Goal: Answer question/provide support

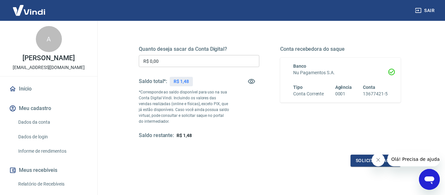
scroll to position [86, 0]
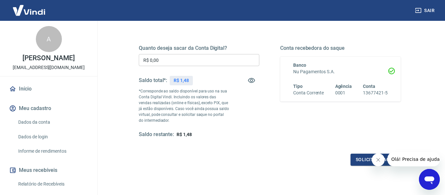
click at [435, 178] on icon "Abrir janela de mensagens" at bounding box center [430, 180] width 12 height 12
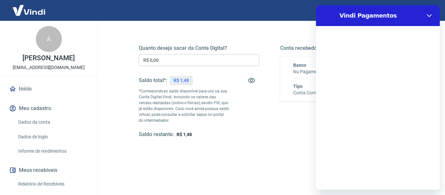
scroll to position [0, 0]
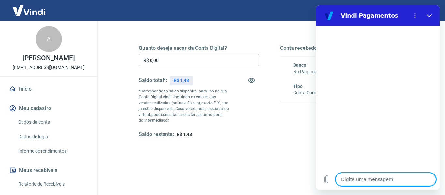
type textarea "o"
type textarea "x"
type textarea "ol"
type textarea "x"
type textarea "ola"
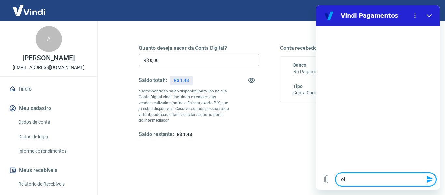
type textarea "x"
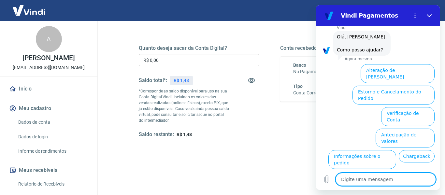
scroll to position [44, 0]
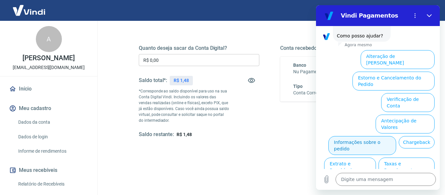
click at [374, 136] on button "Informações sobre o pedido" at bounding box center [362, 145] width 68 height 19
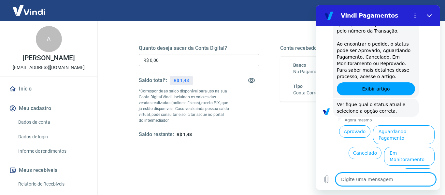
scroll to position [171, 0]
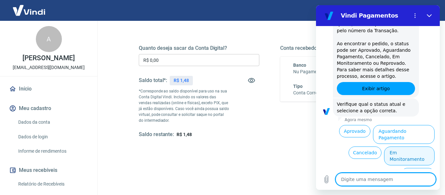
click at [409, 147] on button "Em Monitoramento" at bounding box center [409, 156] width 51 height 19
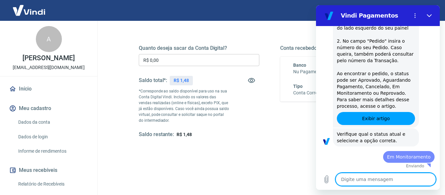
type textarea "x"
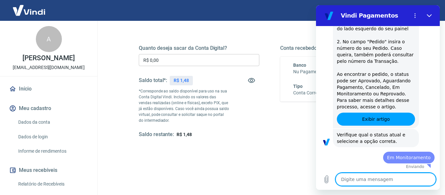
type textarea "o"
type textarea "x"
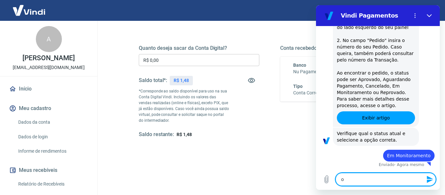
type textarea "ou"
type textarea "x"
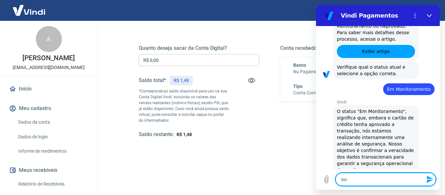
type textarea "out"
type textarea "x"
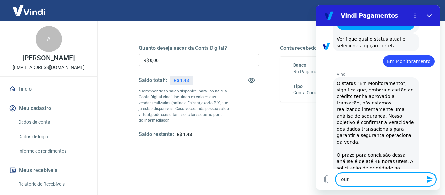
type textarea "outr"
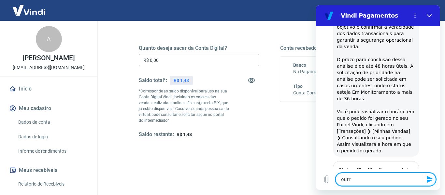
type textarea "x"
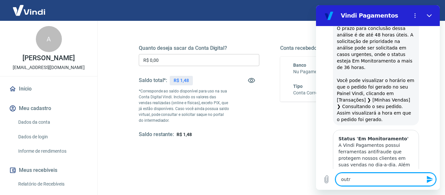
type textarea "outro"
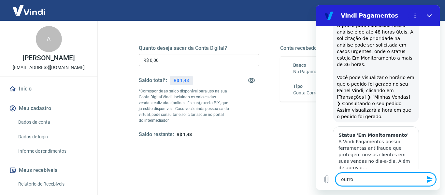
type textarea "x"
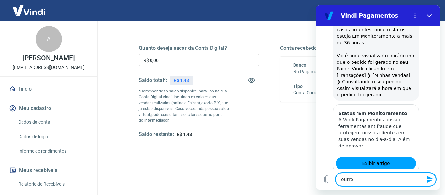
type textarea "outros"
type textarea "x"
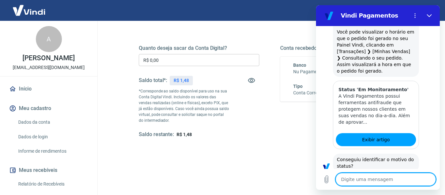
type textarea "x"
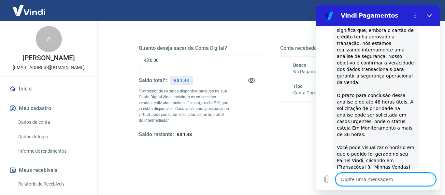
scroll to position [445, 0]
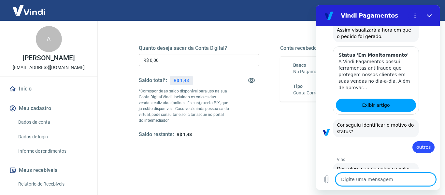
type textarea "p"
type textarea "x"
type textarea "pr"
type textarea "x"
type textarea "pro"
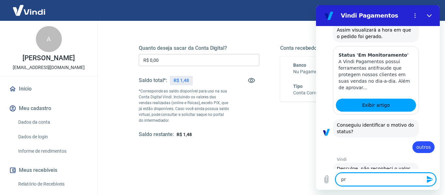
type textarea "x"
type textarea "prob"
type textarea "x"
type textarea "probe"
type textarea "x"
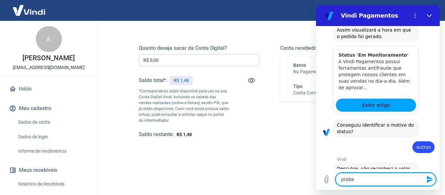
type textarea "probel"
type textarea "x"
type textarea "probelm"
type textarea "x"
type textarea "probelma"
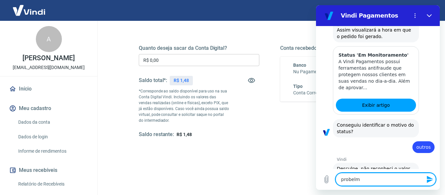
type textarea "x"
type textarea "probelmas"
type textarea "x"
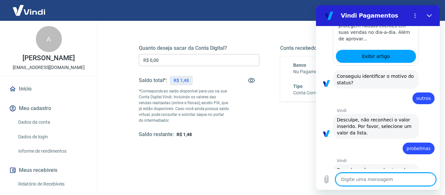
scroll to position [495, 0]
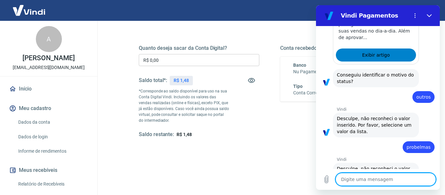
click at [397, 49] on link "Exibir artigo" at bounding box center [376, 55] width 80 height 13
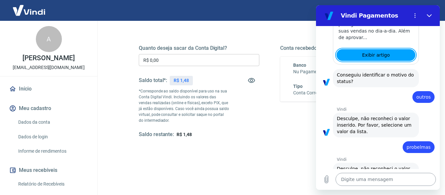
type textarea "x"
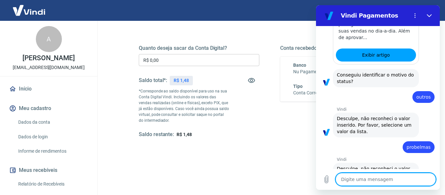
click at [361, 184] on textarea at bounding box center [386, 179] width 100 height 13
type textarea "f"
type textarea "x"
type textarea "fa"
type textarea "x"
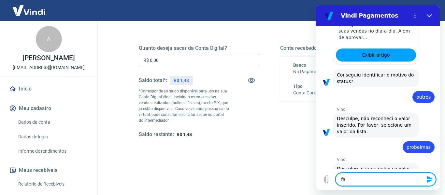
type textarea "fal"
type textarea "x"
type textarea "fala"
type textarea "x"
type textarea "falar"
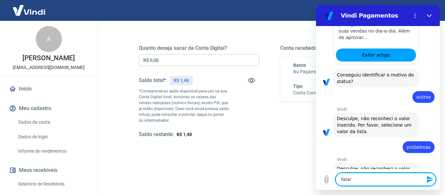
type textarea "x"
type textarea "falar"
type textarea "x"
type textarea "falar c"
type textarea "x"
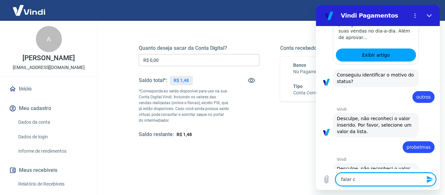
type textarea "falar co"
type textarea "x"
type textarea "falar com"
type textarea "x"
type textarea "falar com"
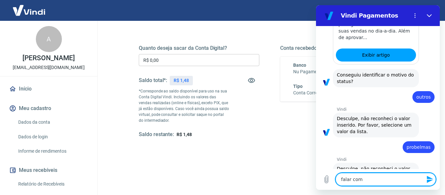
type textarea "x"
type textarea "falar com a"
type textarea "x"
type textarea "falar com at"
type textarea "x"
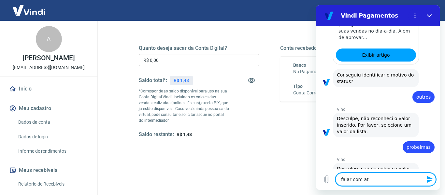
type textarea "falar com ate"
type textarea "x"
type textarea "falar com aten"
type textarea "x"
type textarea "falar com atend"
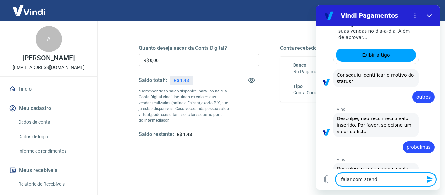
type textarea "x"
type textarea "falar com atende"
type textarea "x"
type textarea "falar com atenden"
type textarea "x"
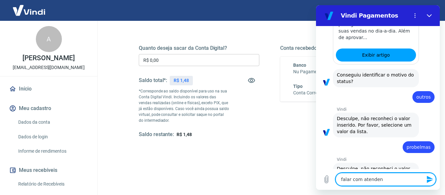
type textarea "falar com atendend"
type textarea "x"
type textarea "falar com atenden"
type textarea "x"
type textarea "falar com atendent"
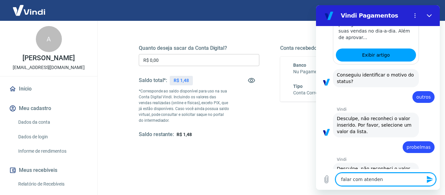
type textarea "x"
type textarea "falar com atendente"
type textarea "x"
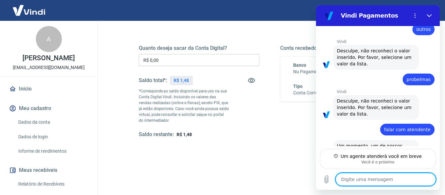
scroll to position [557, 0]
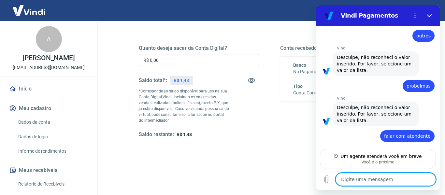
type textarea "x"
type textarea "o"
type textarea "x"
type textarea "ok"
type textarea "x"
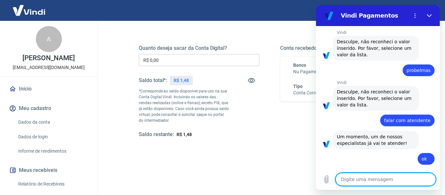
scroll to position [603, 0]
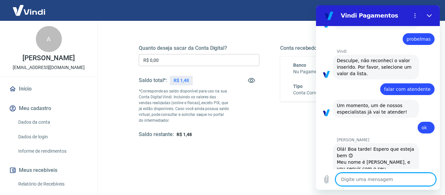
type textarea "x"
click at [364, 177] on textarea at bounding box center [386, 179] width 100 height 13
type textarea "o"
type textarea "x"
type textarea "oi"
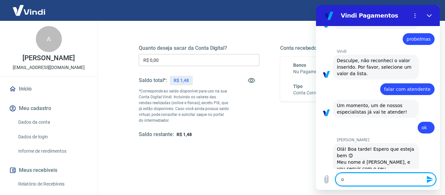
type textarea "x"
type textarea "oi"
type textarea "x"
type textarea "oi m"
type textarea "x"
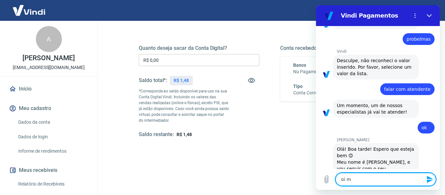
type textarea "oi ma"
type textarea "x"
type textarea "oi mar"
type textarea "x"
type textarea "oi marc"
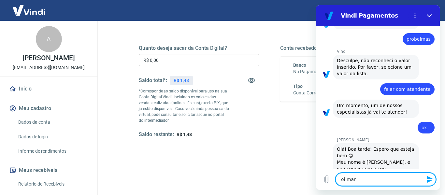
type textarea "x"
type textarea "oi marce"
type textarea "x"
type textarea "oi marcel"
type textarea "x"
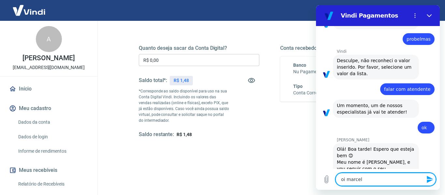
type textarea "oi marcele"
type textarea "x"
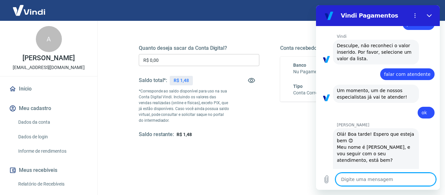
type textarea "x"
type textarea "t"
type textarea "x"
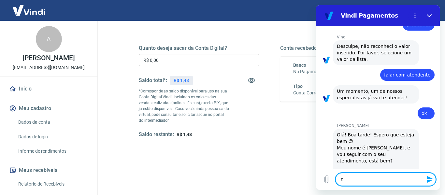
type textarea "tu"
type textarea "x"
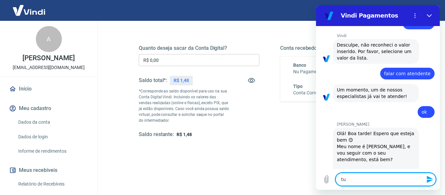
type textarea "tud"
type textarea "x"
type textarea "tudo"
type textarea "x"
type textarea "tudob"
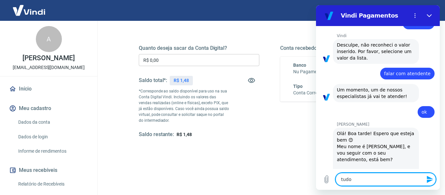
type textarea "x"
type textarea "tudobe"
type textarea "x"
type textarea "tudobem"
type textarea "x"
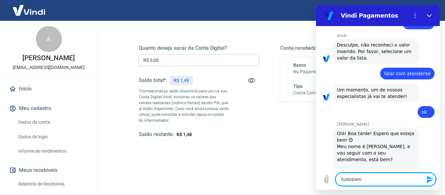
type textarea "tudobe"
type textarea "x"
type textarea "tudob"
type textarea "x"
type textarea "tudo"
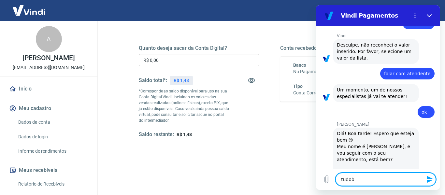
type textarea "x"
type textarea "tudo"
type textarea "x"
type textarea "tudo b"
type textarea "x"
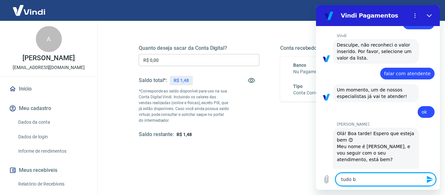
type textarea "tudo be"
type textarea "x"
type textarea "tudo bem"
type textarea "x"
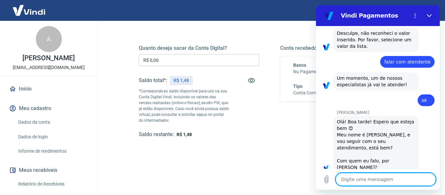
type textarea "x"
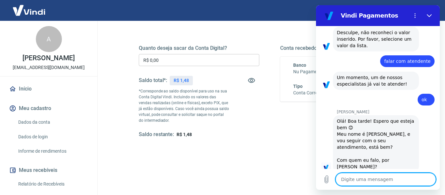
type textarea "a"
type textarea "x"
type textarea "an"
type textarea "x"
type textarea "ant"
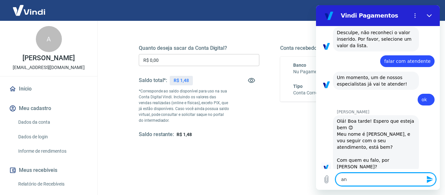
type textarea "x"
type textarea "anto"
type textarea "x"
type textarea "anton"
type textarea "x"
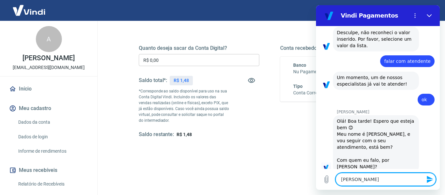
type textarea "antoni"
type textarea "x"
type textarea "antonio"
type textarea "x"
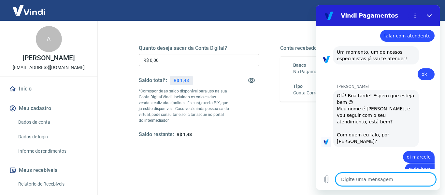
scroll to position [656, 0]
type textarea "x"
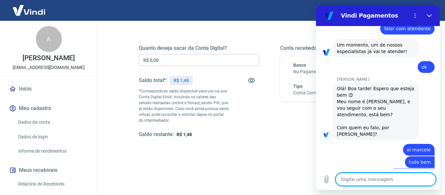
scroll to position [665, 0]
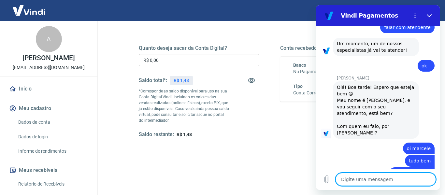
type textarea "e"
type textarea "x"
type textarea "en"
type textarea "x"
type textarea "ent"
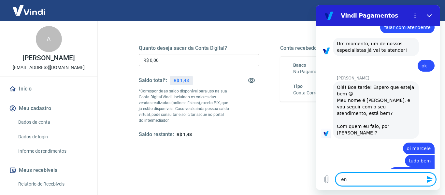
type textarea "x"
type textarea "entã"
type textarea "x"
type textarea "então"
type textarea "x"
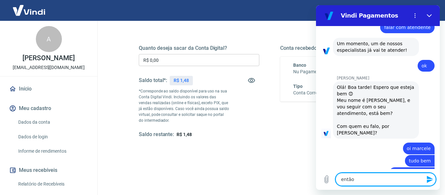
type textarea "então"
type textarea "x"
type textarea "então t"
type textarea "x"
type textarea "então ti"
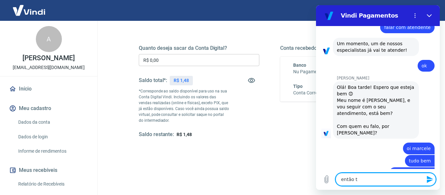
type textarea "x"
type textarea "então tiv"
type textarea "x"
type textarea "então tive"
type textarea "x"
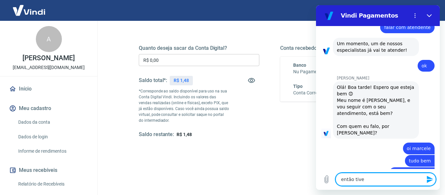
type textarea "então tivem"
type textarea "x"
type textarea "então tivemo"
type textarea "x"
type textarea "então tivemos"
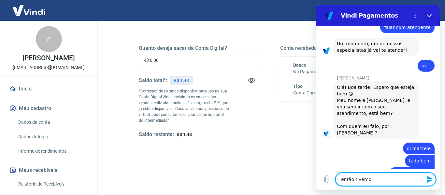
type textarea "x"
type textarea "então tivemos"
type textarea "x"
type textarea "então tivemos 5"
type textarea "x"
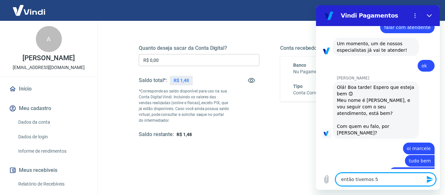
type textarea "então tivemos 5"
type textarea "x"
type textarea "então tivemos 5 v"
type textarea "x"
type textarea "então tivemos 5 ve"
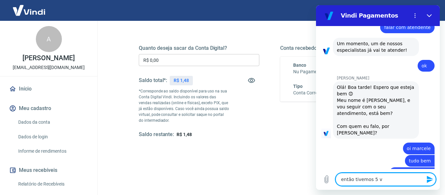
type textarea "x"
type textarea "então tivemos 5 vee"
type textarea "x"
type textarea "então tivemos 5 ve"
type textarea "x"
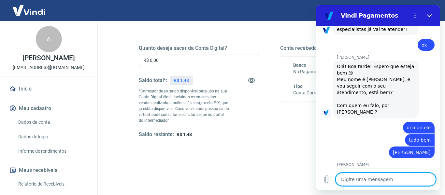
scroll to position [688, 0]
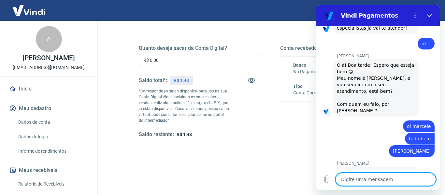
paste textarea "224227837 RONALDO ADRIANO DE SOUZA R$ 532,15 Mastercard Aguardando Pagamento Ho…"
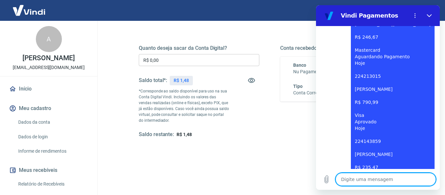
scroll to position [1058, 0]
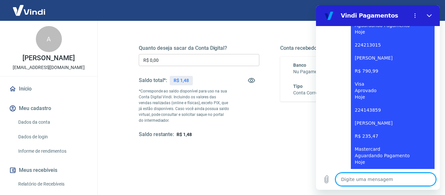
click at [367, 180] on textarea at bounding box center [386, 179] width 100 height 13
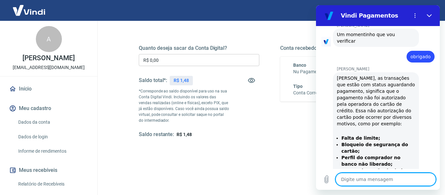
scroll to position [1273, 0]
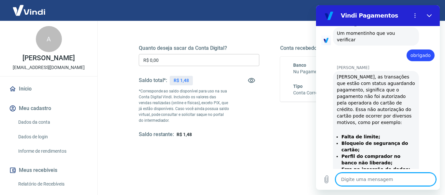
click at [377, 175] on textarea at bounding box center [386, 179] width 100 height 13
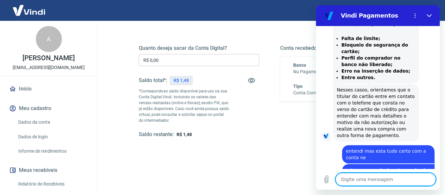
scroll to position [1371, 0]
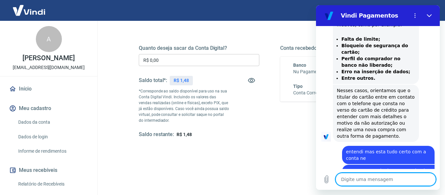
click at [358, 179] on textarea at bounding box center [386, 179] width 100 height 13
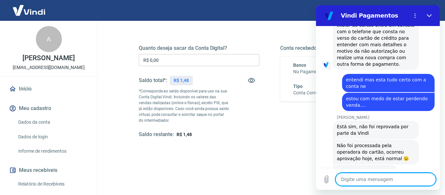
scroll to position [1475, 0]
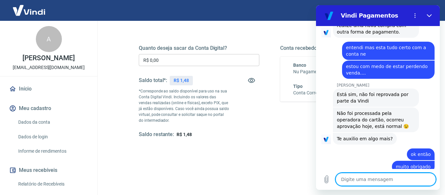
click at [358, 178] on textarea at bounding box center [386, 179] width 100 height 13
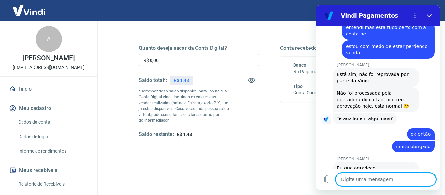
scroll to position [1512, 0]
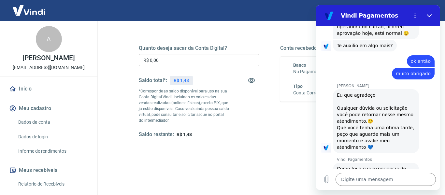
scroll to position [1568, 0]
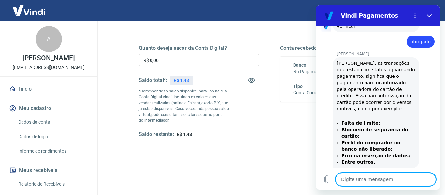
scroll to position [1281, 0]
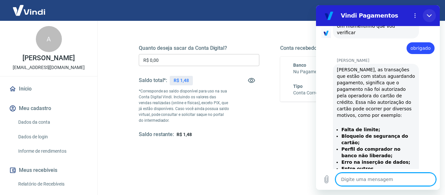
click at [427, 19] on button "Fechar" at bounding box center [429, 15] width 13 height 13
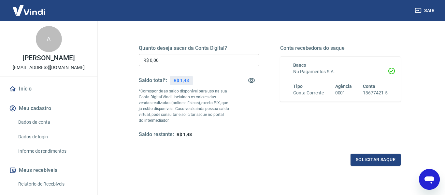
click at [431, 11] on button "Sair" at bounding box center [425, 11] width 23 height 12
